Goal: Transaction & Acquisition: Purchase product/service

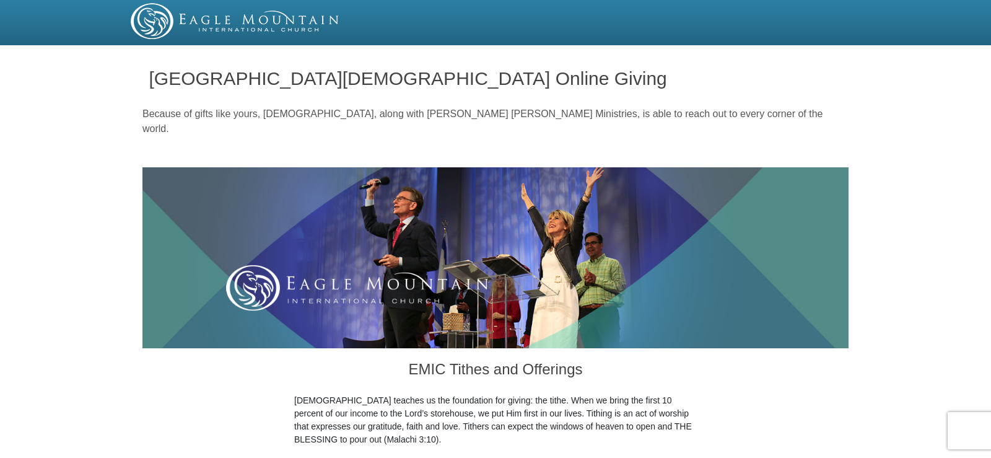
scroll to position [383, 0]
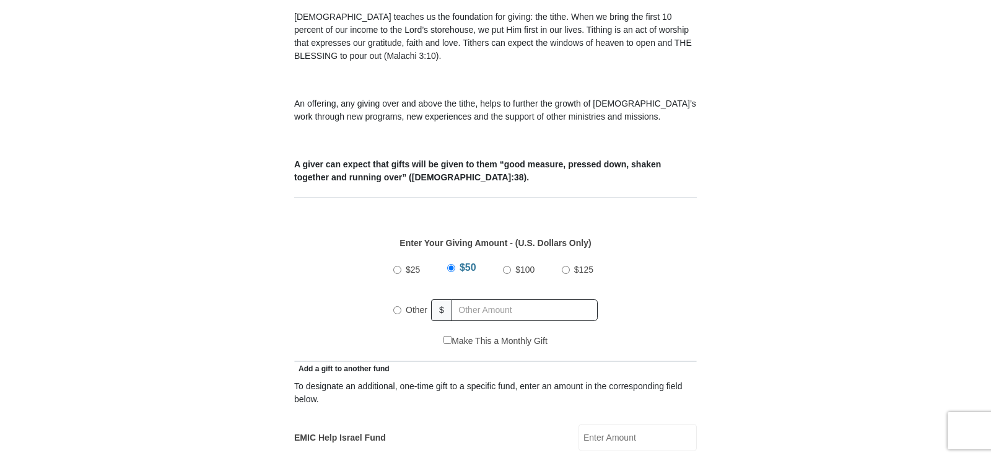
click at [505, 266] on input "$100" at bounding box center [507, 270] width 8 height 8
radio input "true"
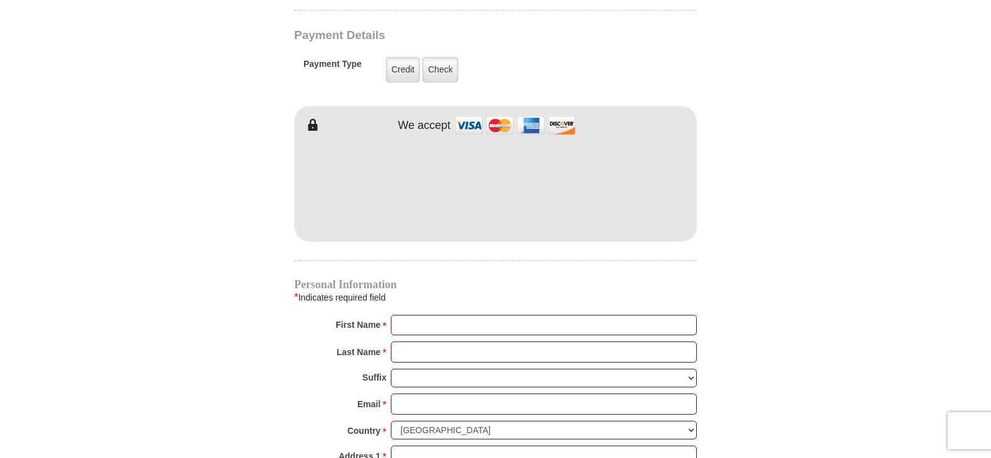
scroll to position [993, 0]
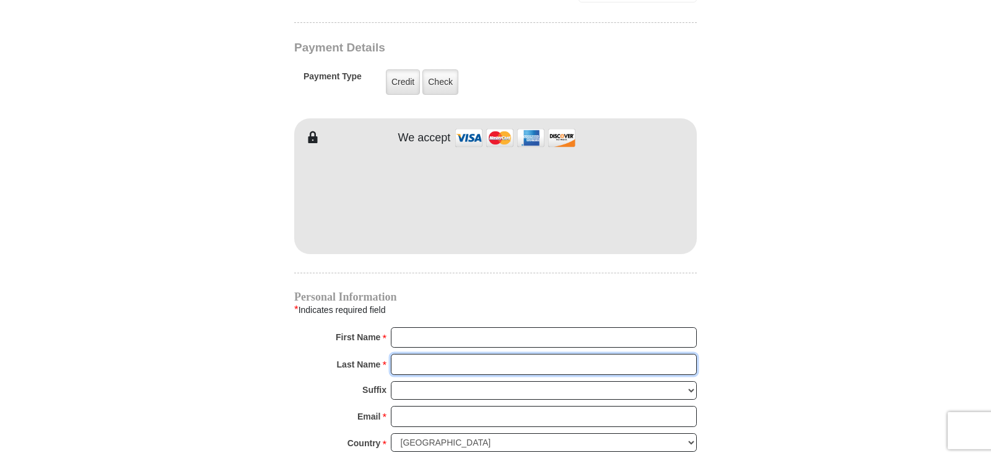
click at [439, 354] on input "Last Name *" at bounding box center [544, 364] width 306 height 21
click at [409, 311] on div "Personal Information * Indicates required field First Name * Please enter First…" at bounding box center [495, 458] width 403 height 332
click at [409, 327] on input "First Name *" at bounding box center [544, 337] width 306 height 21
type input "[PERSON_NAME]"
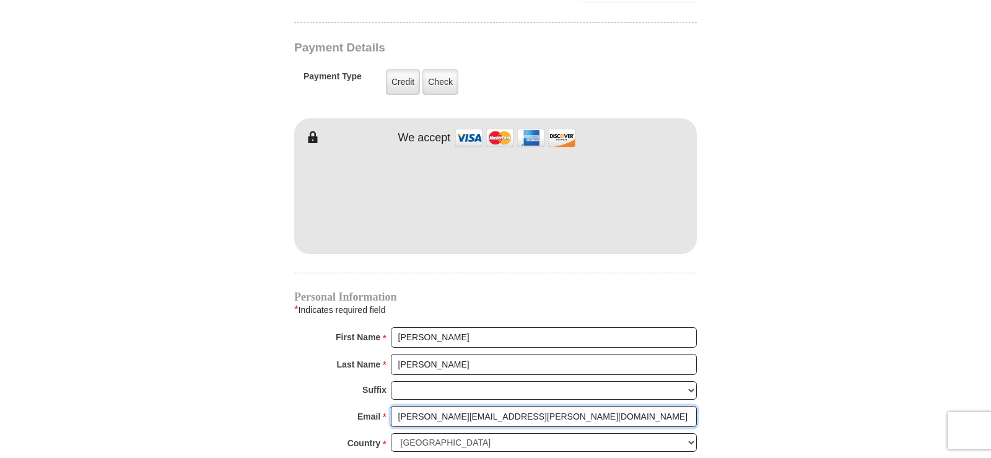
type input "[PERSON_NAME][EMAIL_ADDRESS][PERSON_NAME][DOMAIN_NAME]"
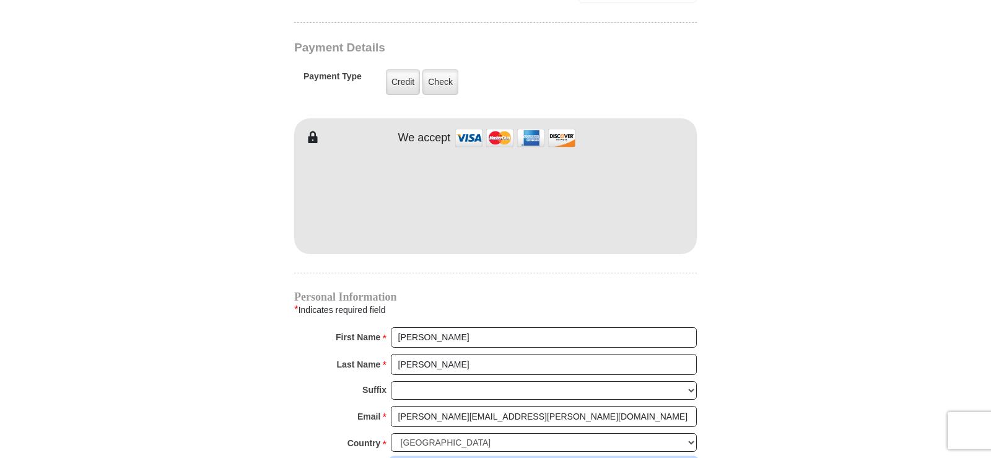
type input "PO Box 332"
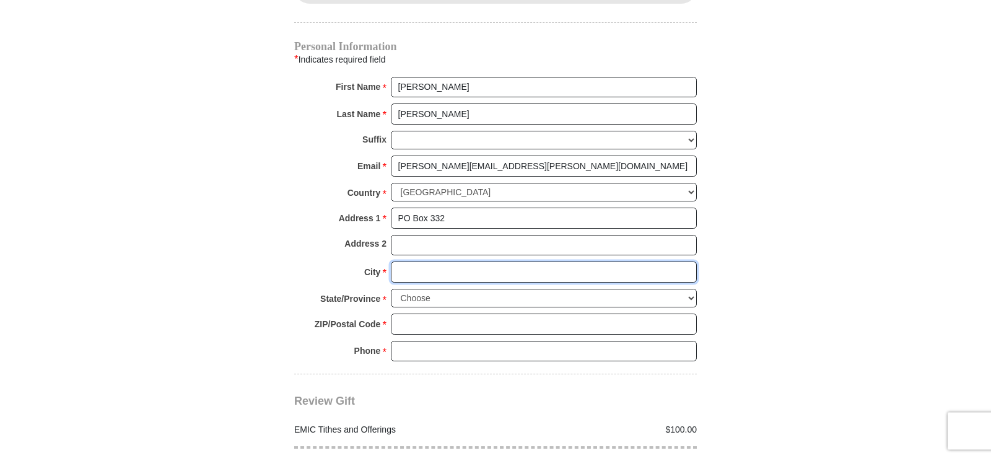
click at [441, 261] on input "City *" at bounding box center [544, 271] width 306 height 21
type input "[PERSON_NAME]"
select select "[GEOGRAPHIC_DATA]"
type input "75013"
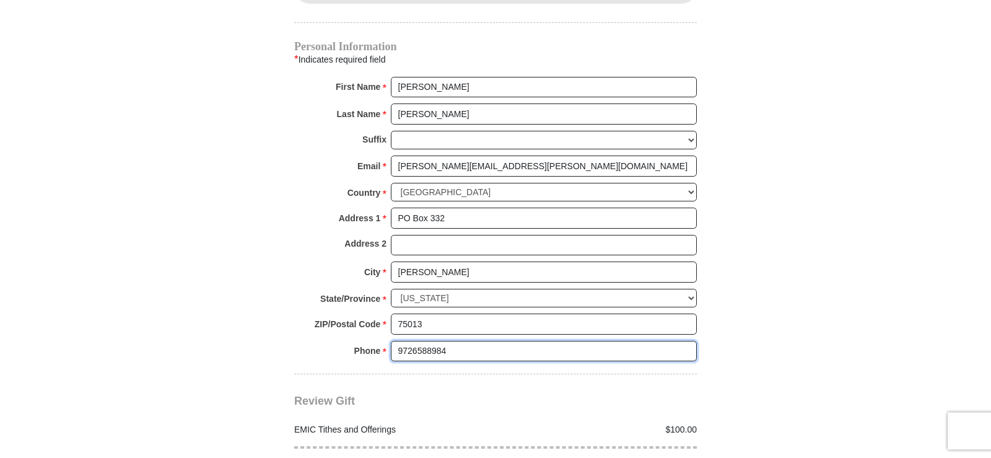
type input "9726588984"
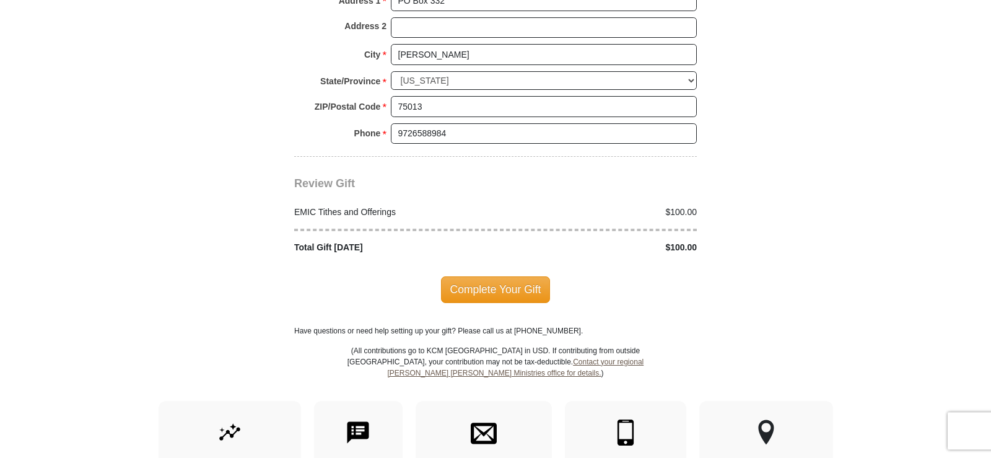
scroll to position [1469, 0]
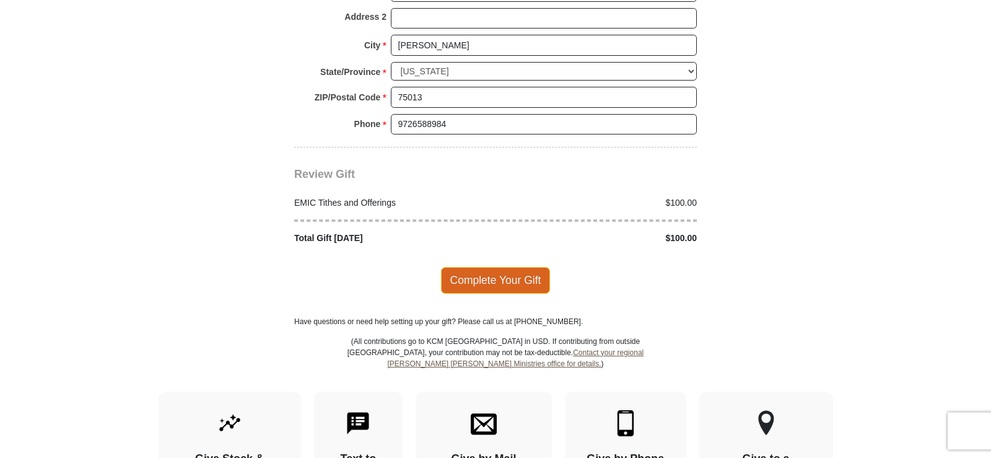
click at [490, 267] on span "Complete Your Gift" at bounding box center [496, 280] width 110 height 26
